Goal: Task Accomplishment & Management: Use online tool/utility

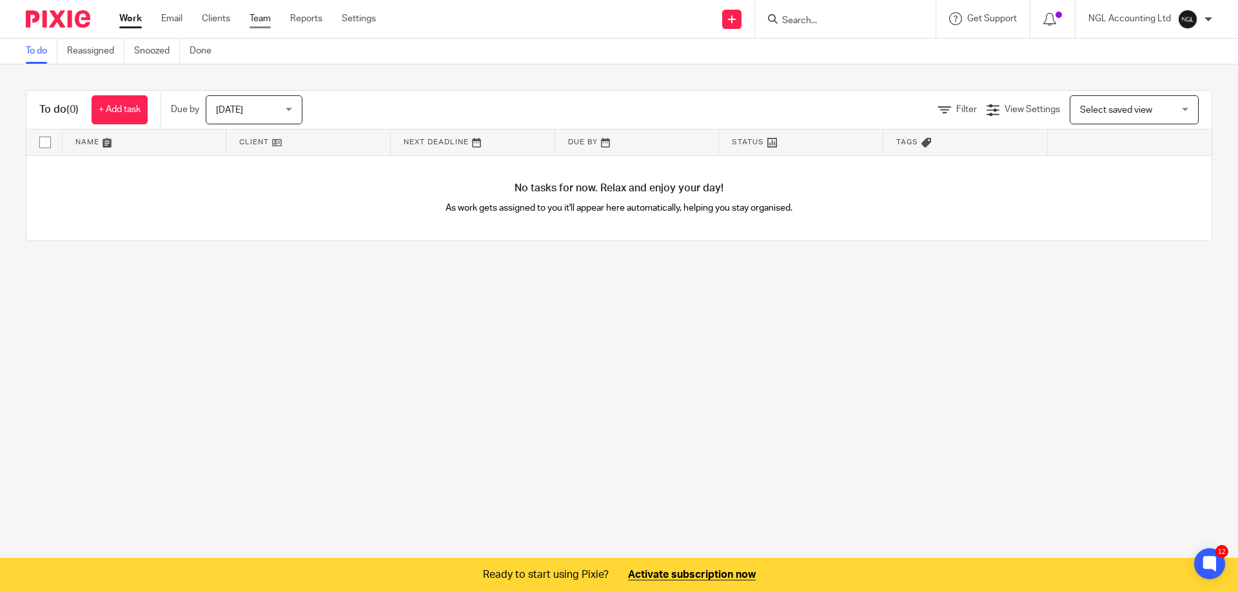
click at [257, 21] on link "Team" at bounding box center [259, 18] width 21 height 13
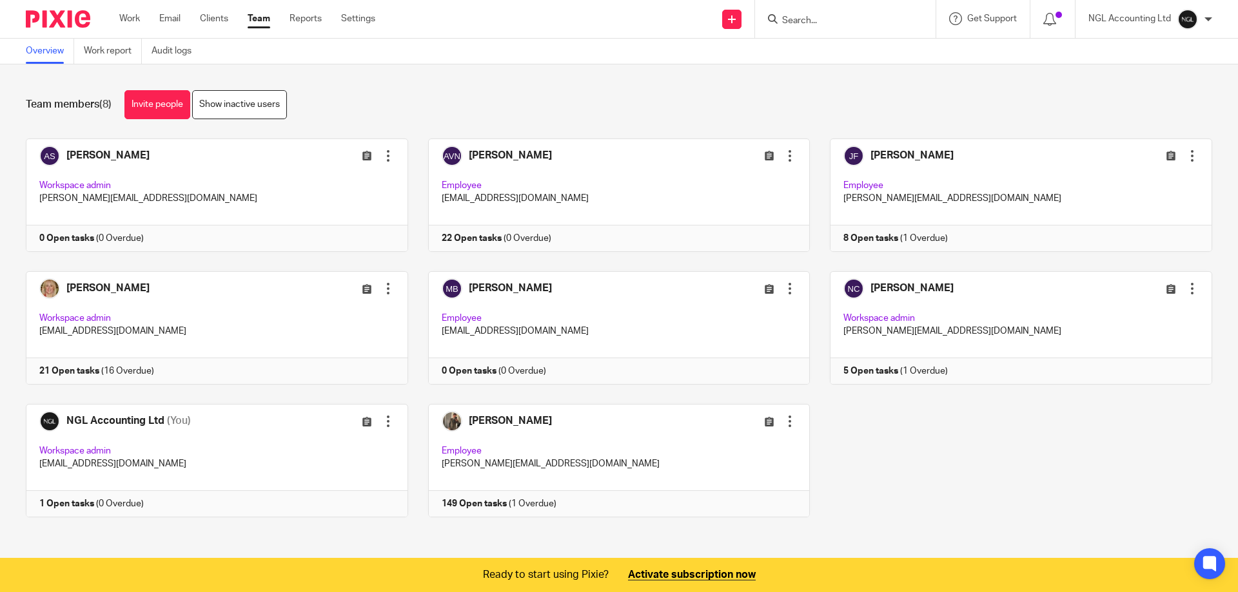
click at [253, 318] on link at bounding box center [207, 327] width 402 height 113
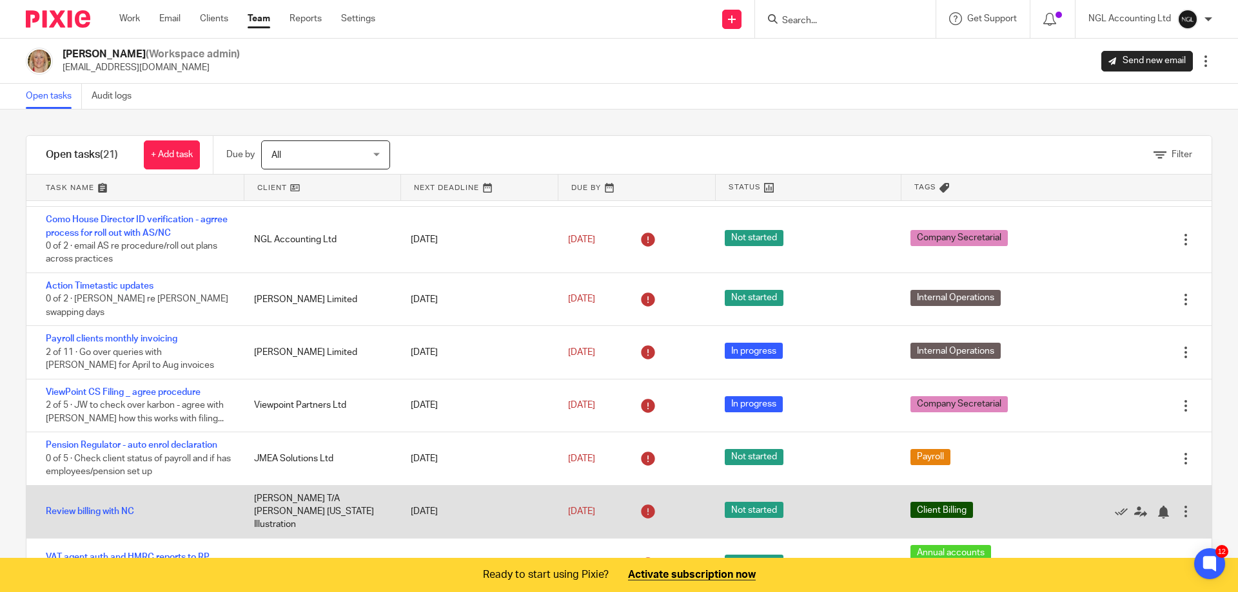
scroll to position [258, 0]
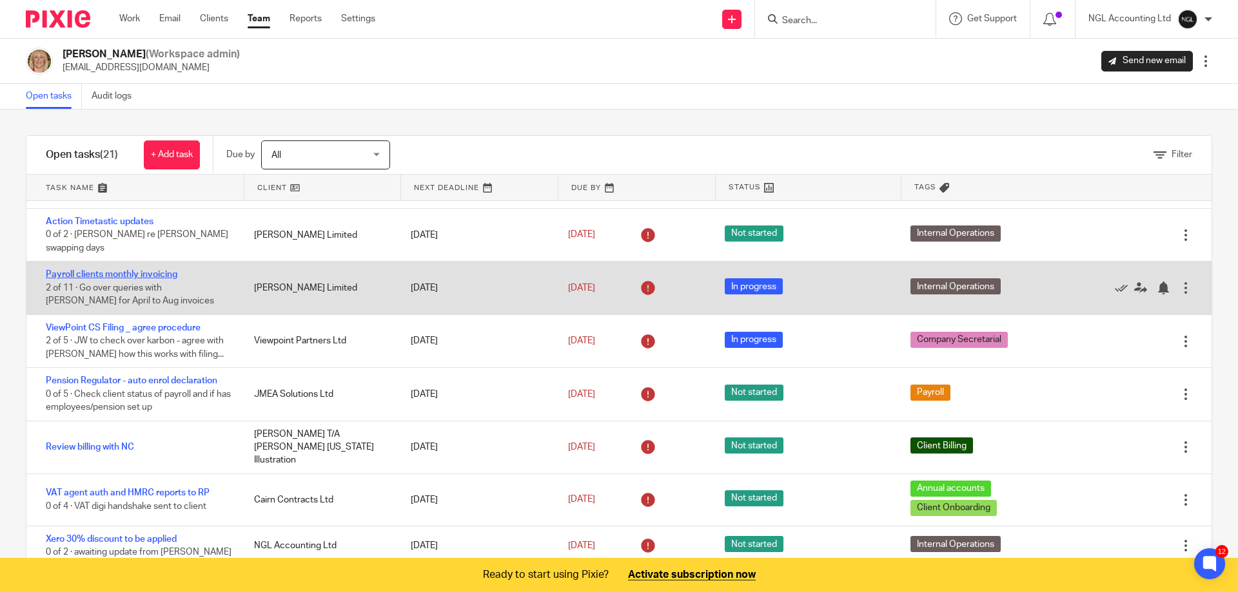
click at [121, 270] on link "Payroll clients monthly invoicing" at bounding box center [112, 274] width 132 height 9
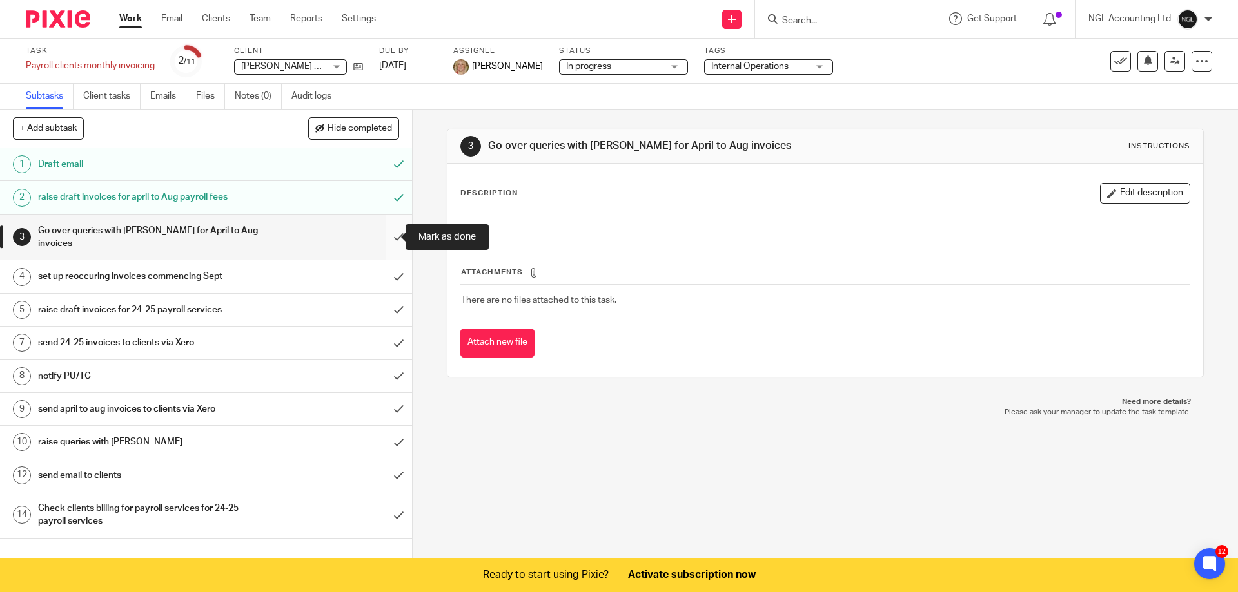
click at [384, 242] on input "submit" at bounding box center [206, 238] width 412 height 46
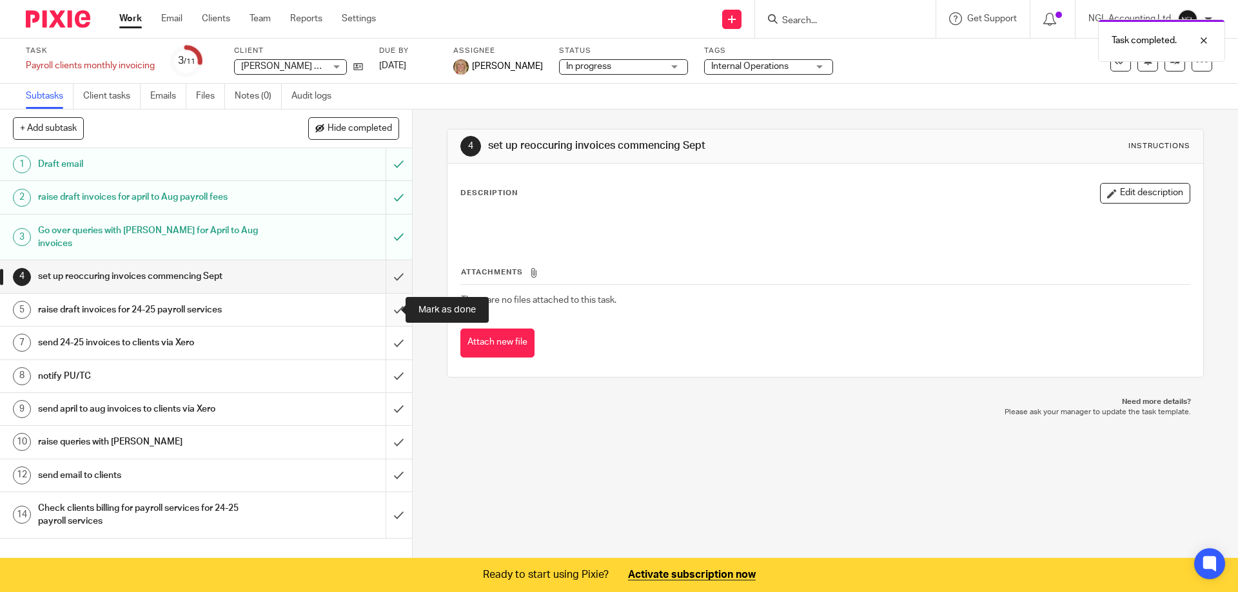
click at [383, 311] on input "submit" at bounding box center [206, 310] width 412 height 32
click at [1191, 68] on div at bounding box center [1201, 61] width 21 height 21
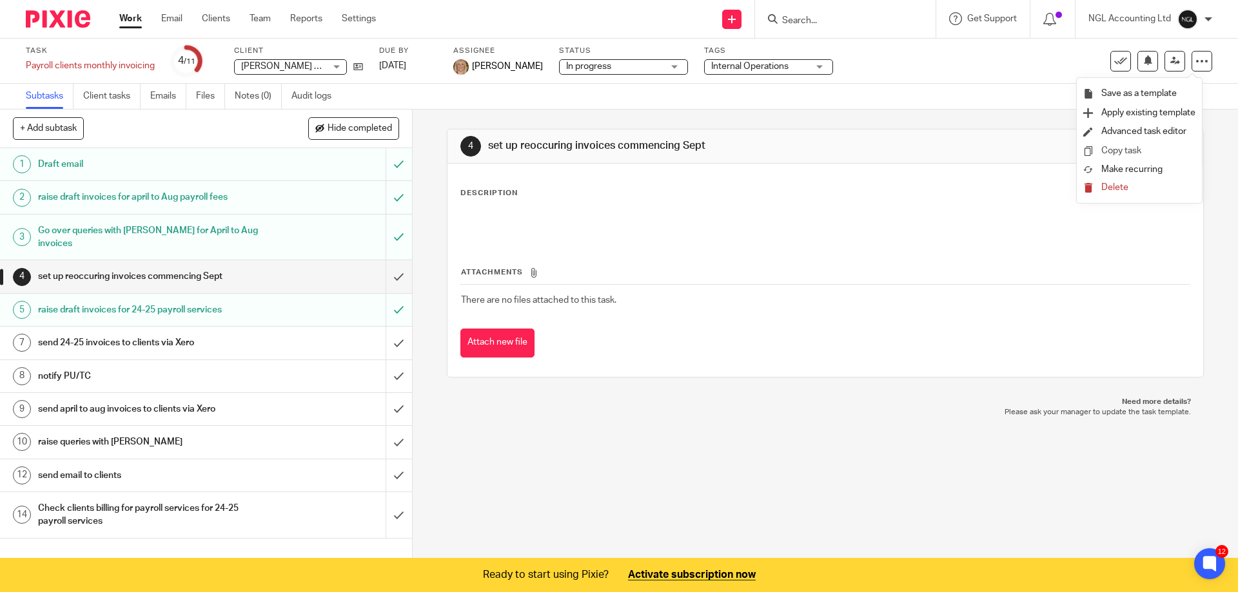
click at [1131, 130] on link "Advanced task editor" at bounding box center [1143, 131] width 85 height 9
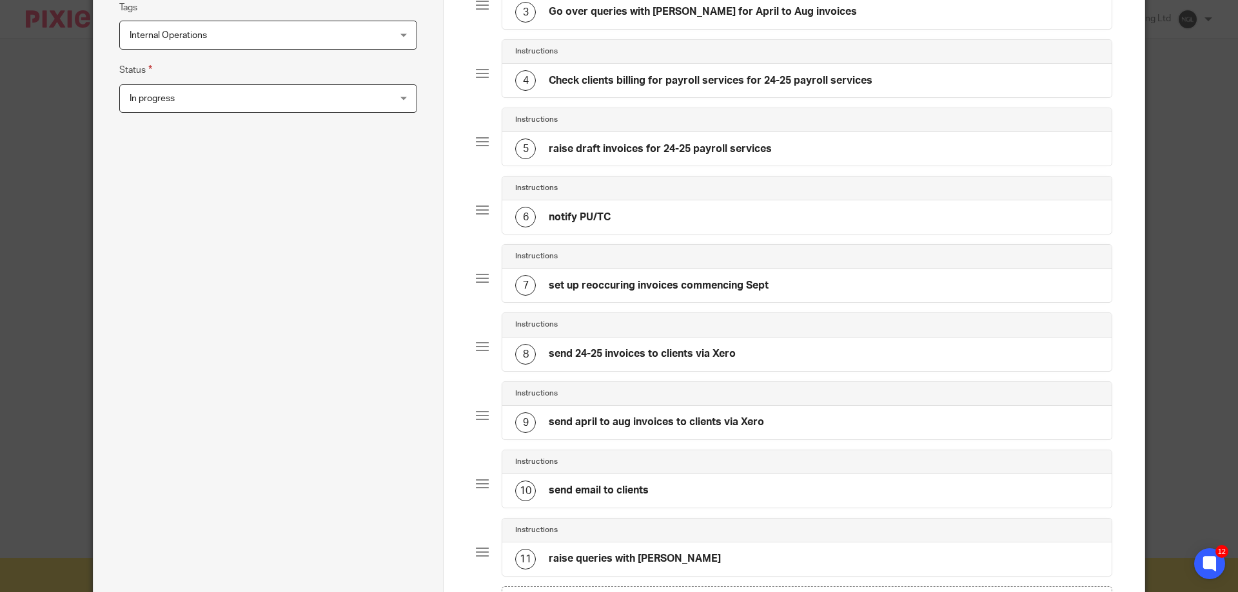
scroll to position [380, 0]
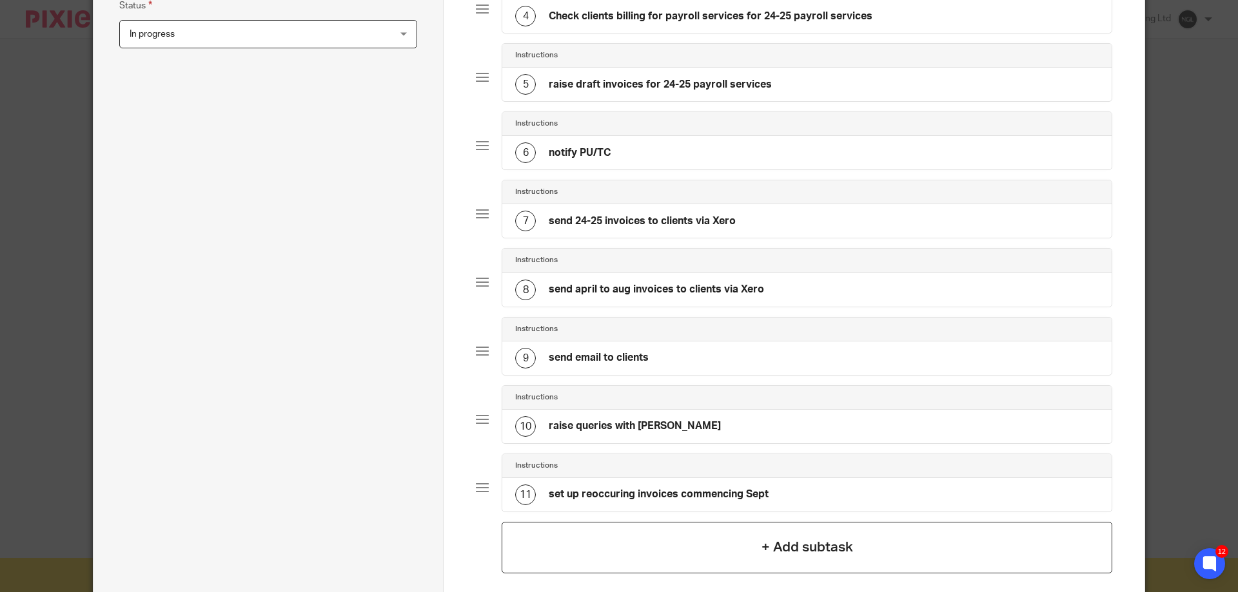
click at [777, 550] on h4 "+ Add subtask" at bounding box center [807, 548] width 92 height 20
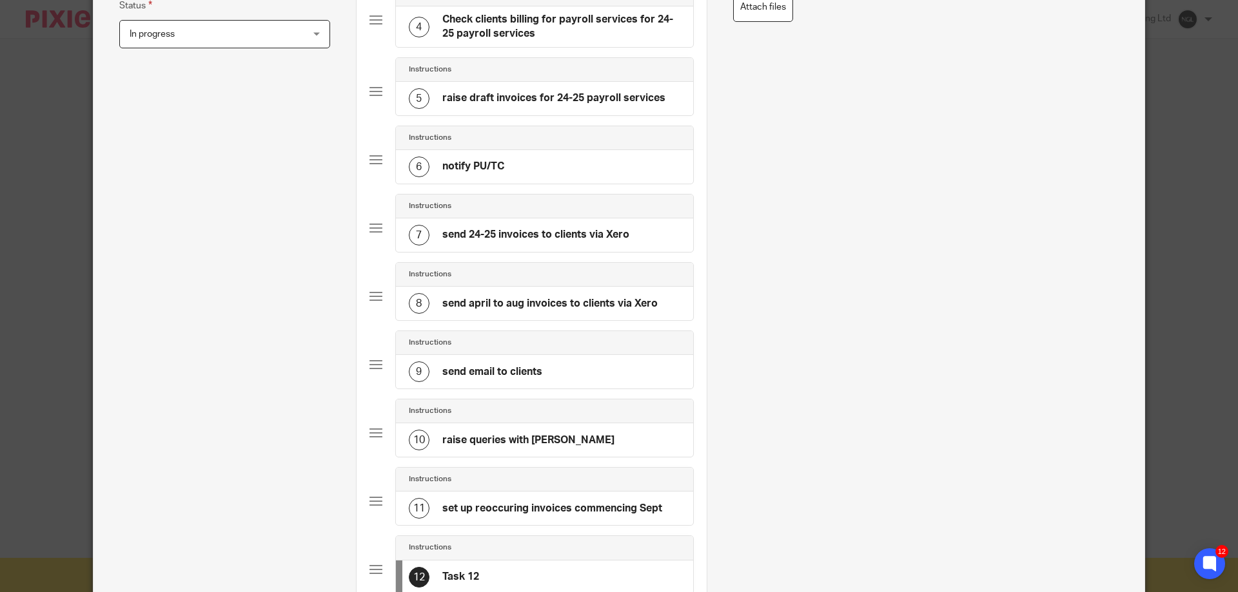
scroll to position [0, 0]
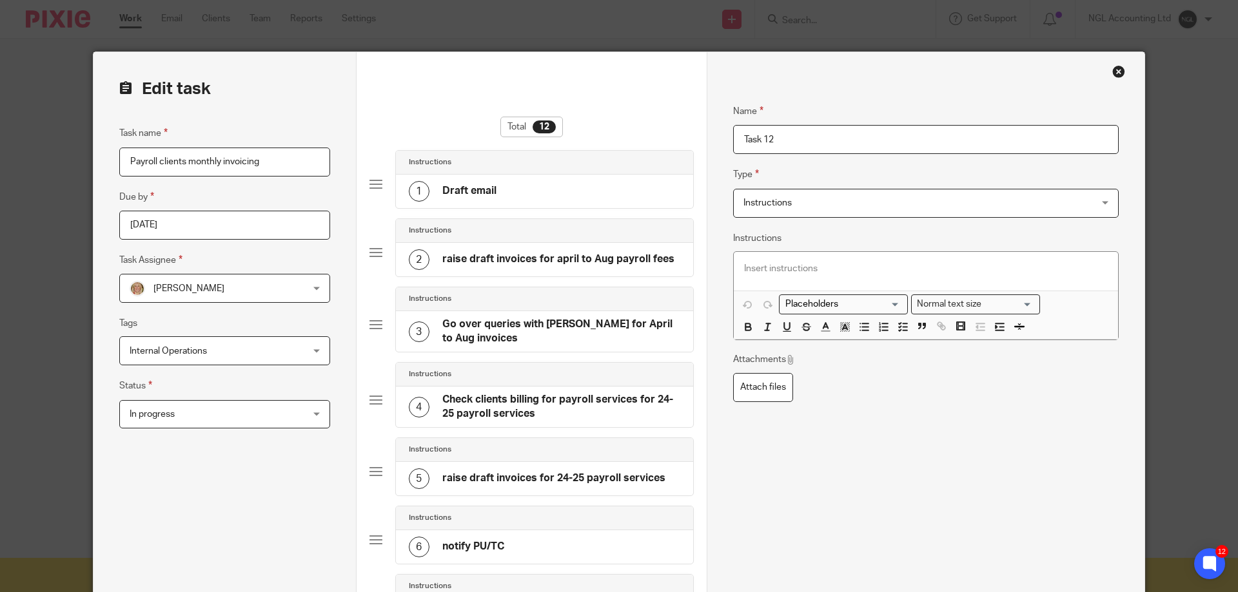
drag, startPoint x: 765, startPoint y: 142, endPoint x: 726, endPoint y: 135, distance: 39.2
click at [748, 139] on input "acion any further invoices for 24/25 and april to aug inv" at bounding box center [925, 139] width 385 height 29
click at [976, 137] on input "action any further idraft nvoices for 24/25 and april to aug inv" at bounding box center [925, 139] width 385 height 29
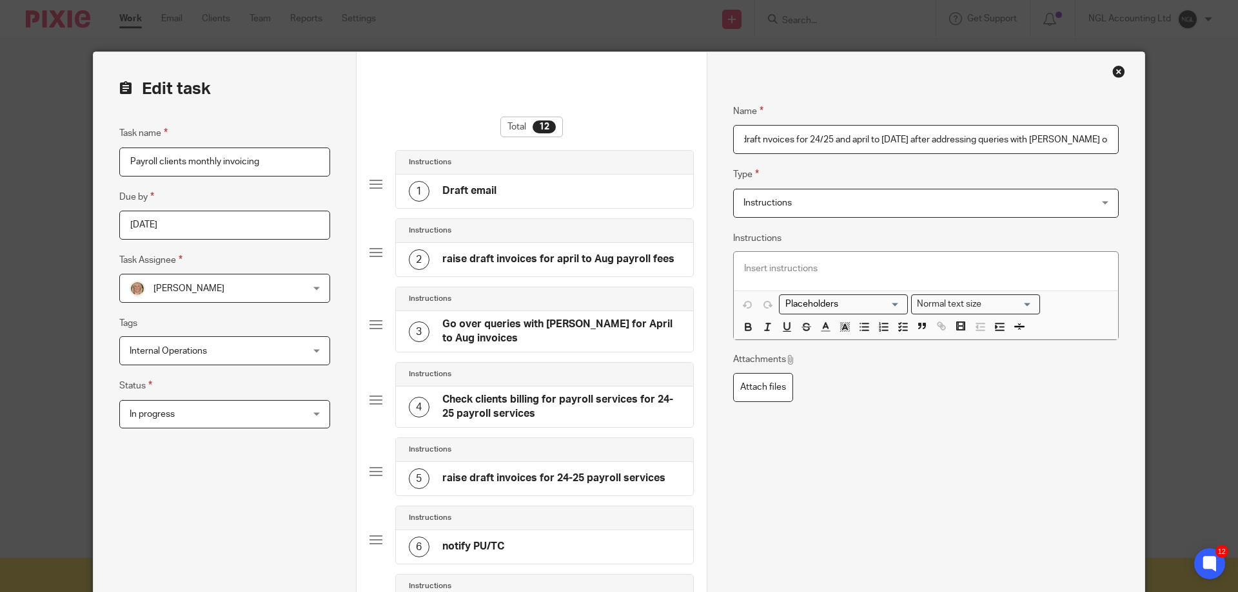
click at [877, 148] on input "action any further idraft nvoices for 24/25 and april to aug 25 after addressin…" at bounding box center [925, 139] width 385 height 29
click at [815, 135] on input "action any further idraft nvoices for 24/25 and april to aug 25 after addressin…" at bounding box center [925, 139] width 385 height 29
type input "action any further draft invoices for 24/25 and april to [DATE] after addressin…"
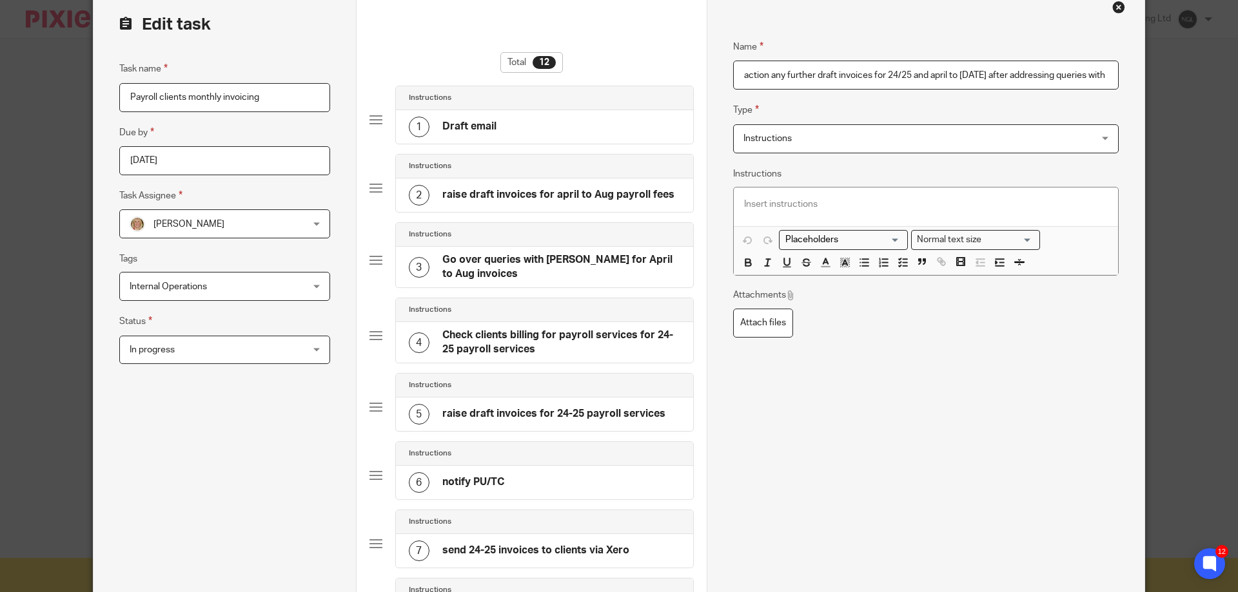
click at [1109, 70] on input "action any further draft invoices for 24/25 and april to [DATE] after addressin…" at bounding box center [925, 75] width 385 height 29
click at [1102, 72] on input "action any further draft invoices for 24/25 and april to [DATE] after addressin…" at bounding box center [925, 75] width 385 height 29
click at [1079, 64] on input "action any further draft invoices for 24/25 and april to [DATE] after addressin…" at bounding box center [925, 75] width 385 height 29
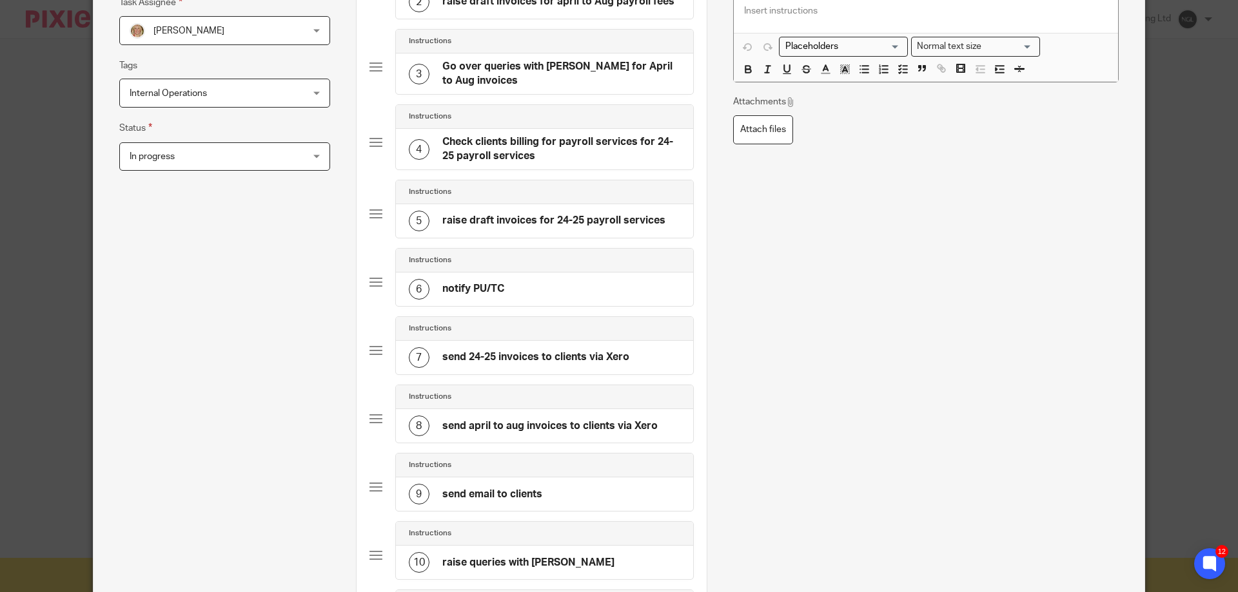
scroll to position [451, 0]
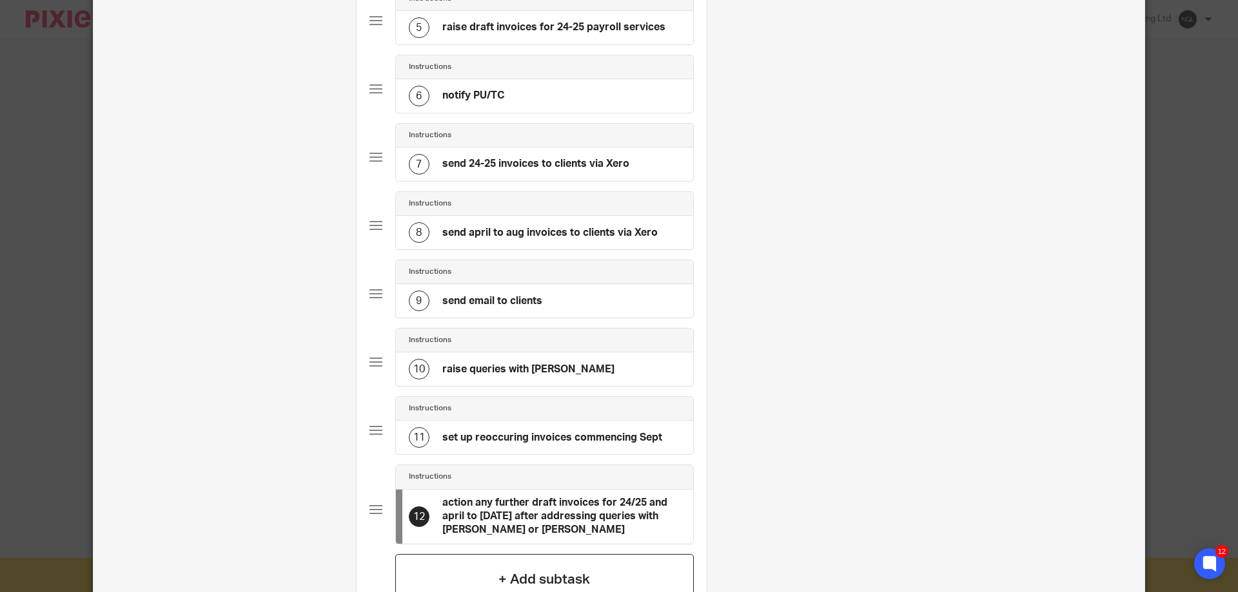
click at [498, 580] on h4 "+ Add subtask" at bounding box center [544, 580] width 92 height 20
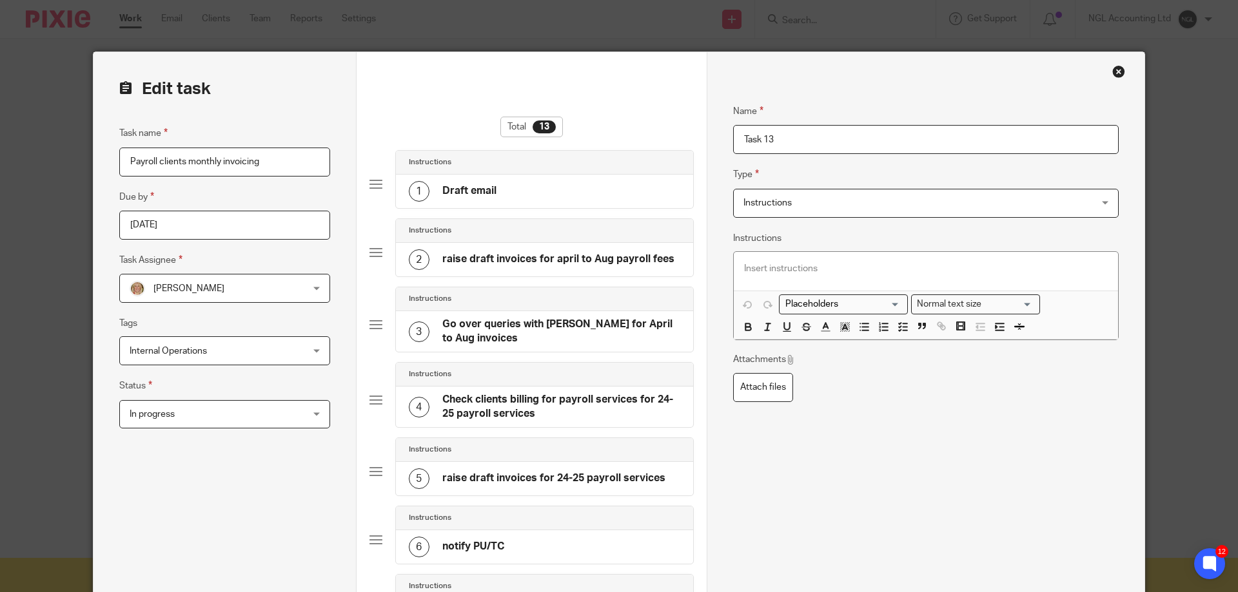
drag, startPoint x: 788, startPoint y: 134, endPoint x: 719, endPoint y: 137, distance: 68.4
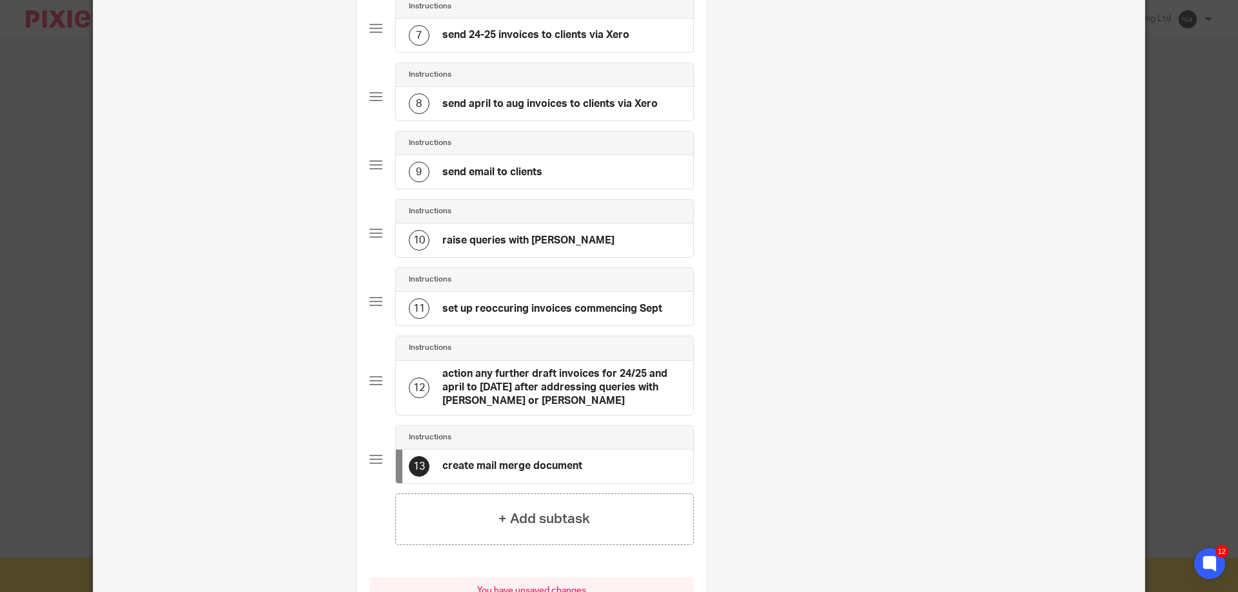
scroll to position [645, 0]
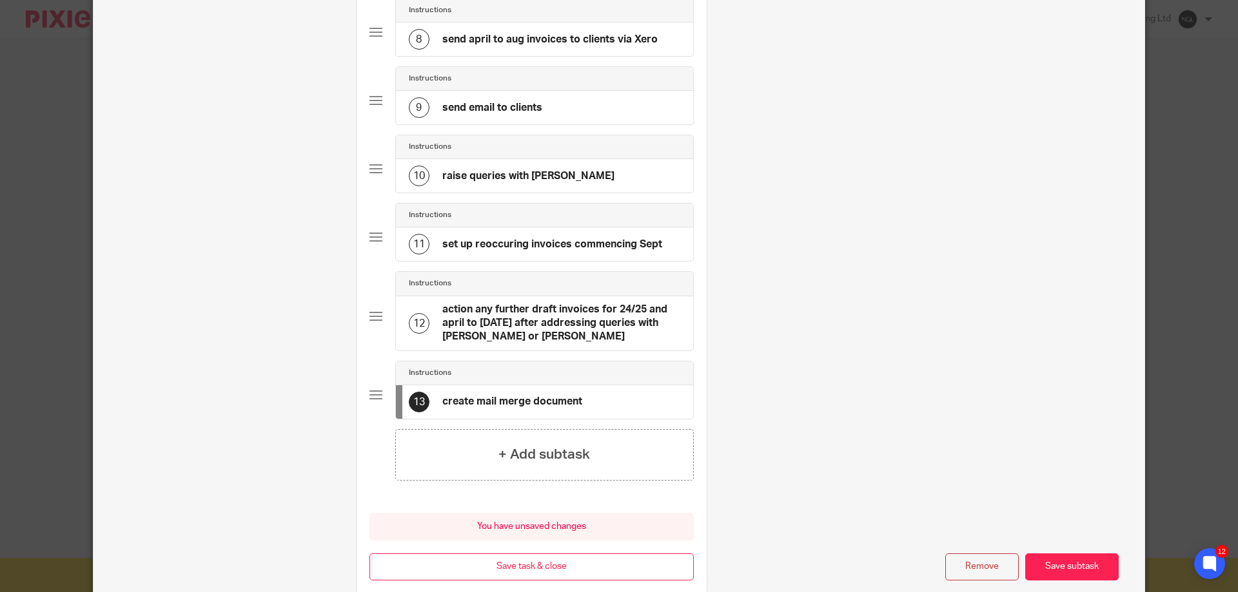
type input "create mail merge document"
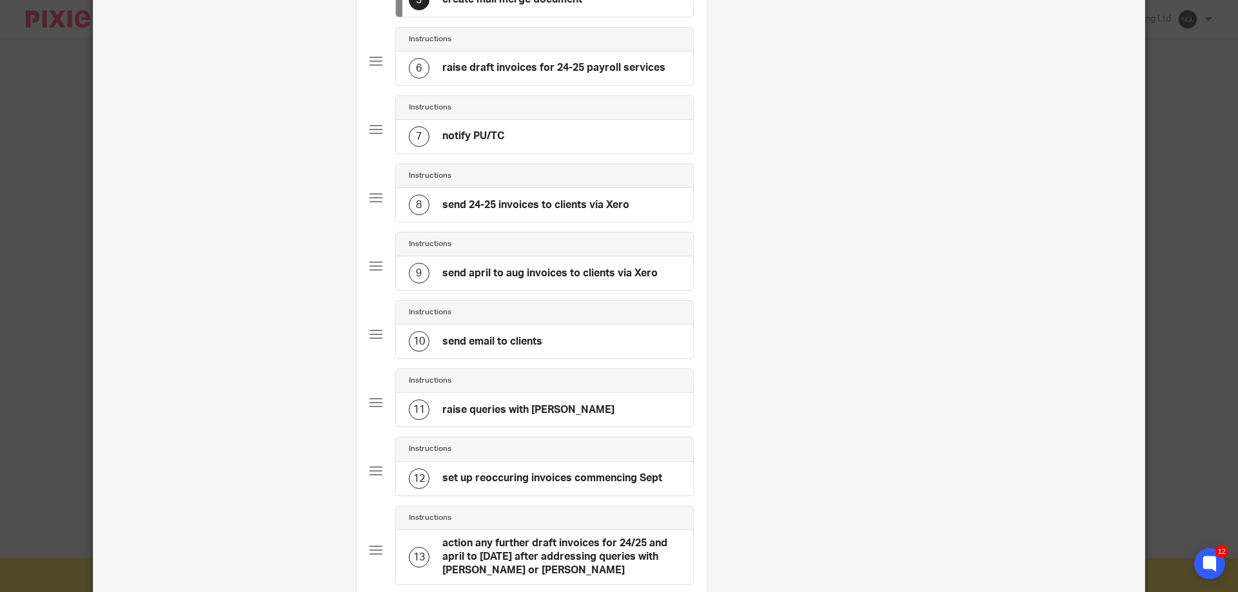
scroll to position [286, 0]
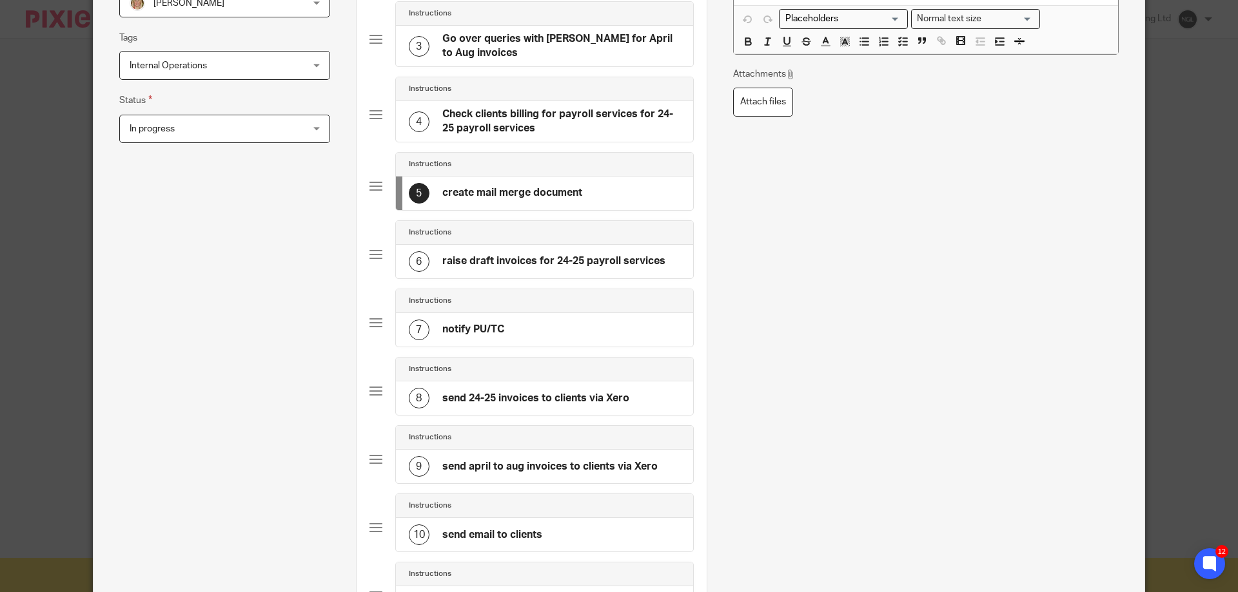
drag, startPoint x: 362, startPoint y: 186, endPoint x: 365, endPoint y: 194, distance: 8.6
click at [365, 194] on div "Total 13 Instructions 1 Draft email Instructions 2 raise draft invoices for apr…" at bounding box center [531, 369] width 350 height 1205
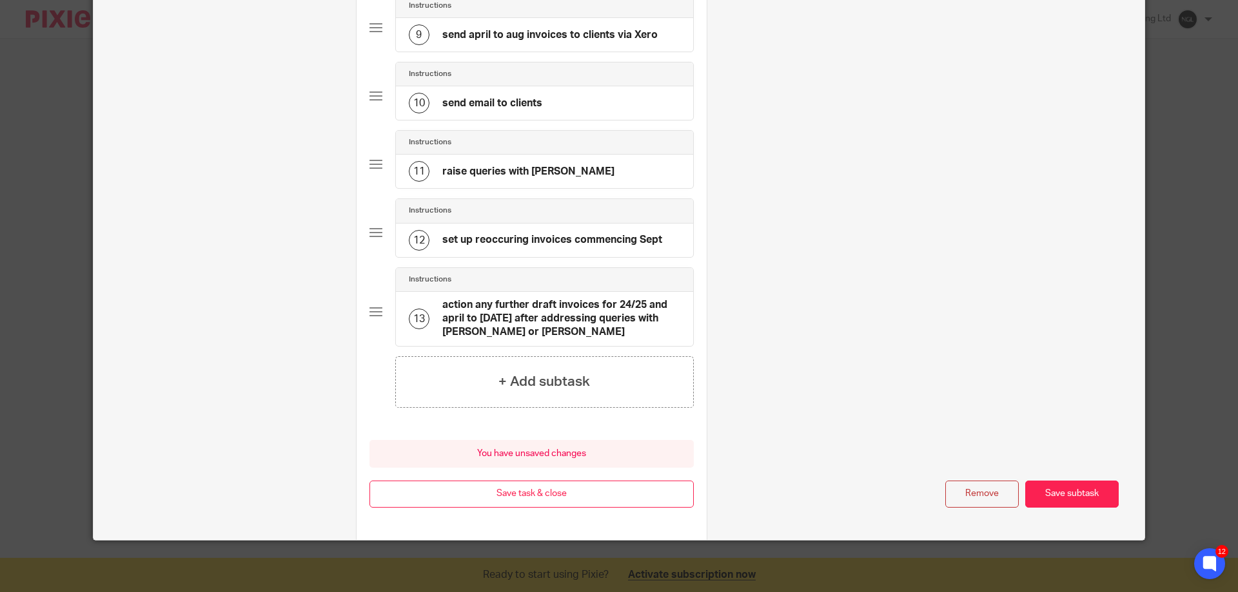
scroll to position [717, 0]
click at [1084, 500] on button "Save subtask" at bounding box center [1071, 495] width 93 height 28
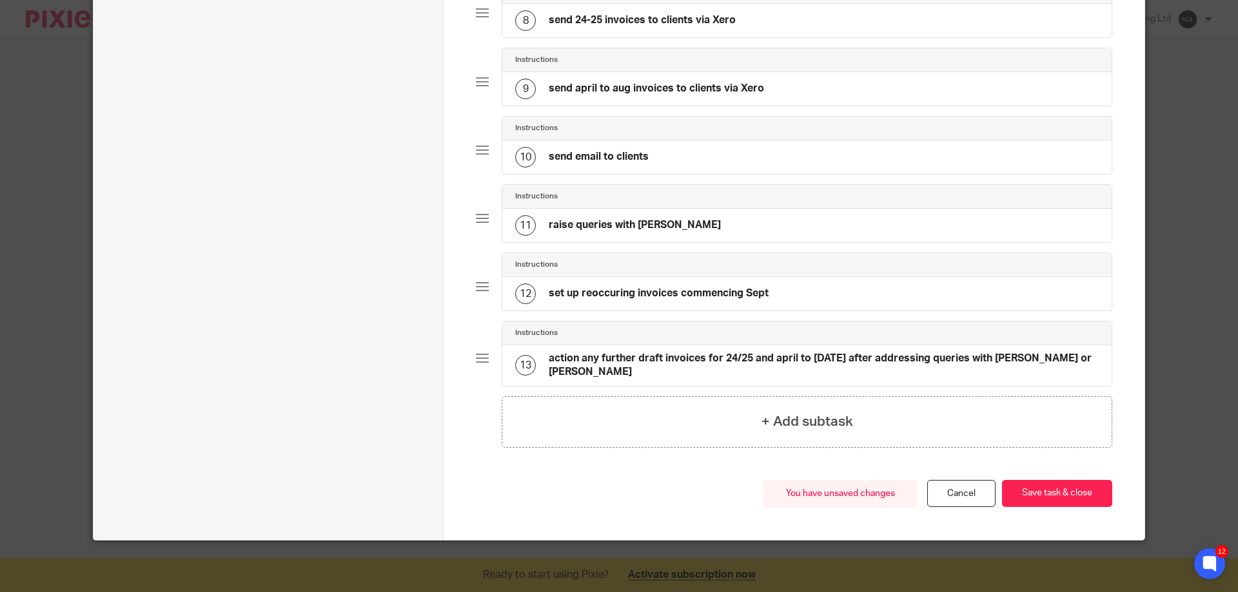
scroll to position [643, 0]
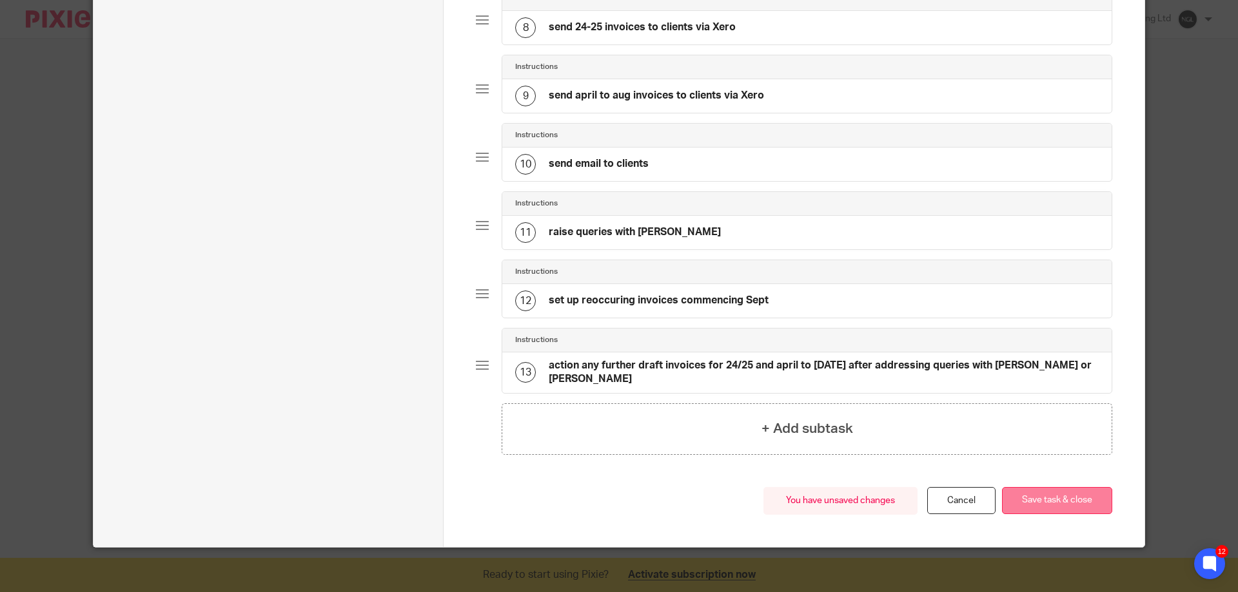
drag, startPoint x: 1033, startPoint y: 499, endPoint x: 1021, endPoint y: 493, distance: 13.0
click at [1033, 497] on button "Save task & close" at bounding box center [1057, 501] width 110 height 28
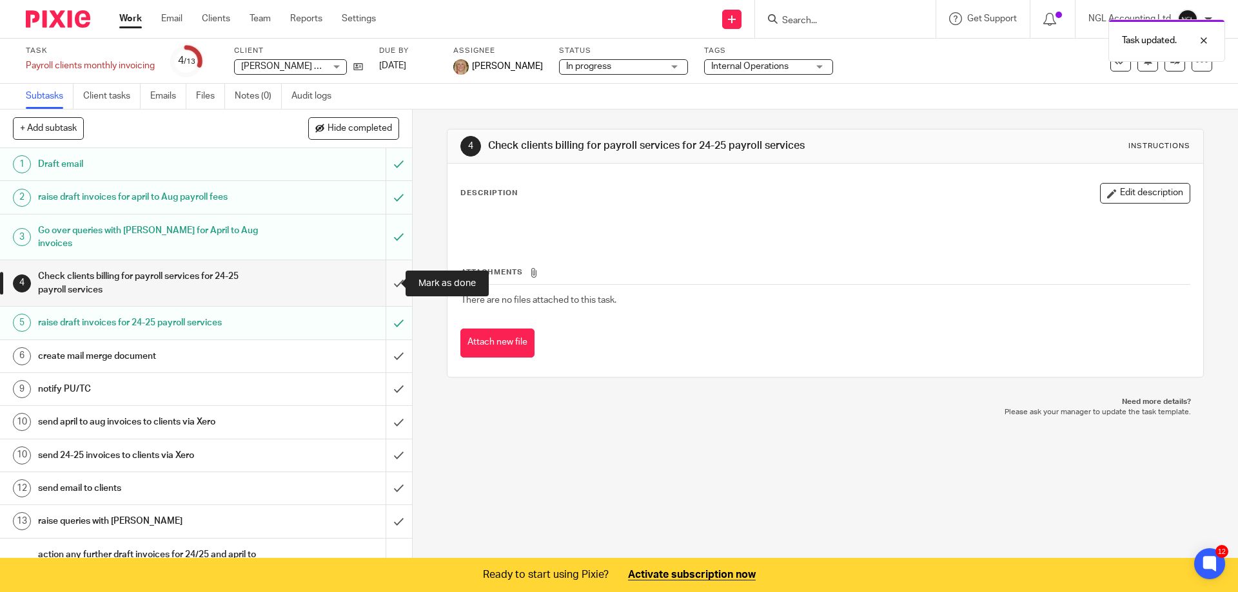
click at [385, 284] on input "submit" at bounding box center [206, 283] width 412 height 46
